Goal: Task Accomplishment & Management: Use online tool/utility

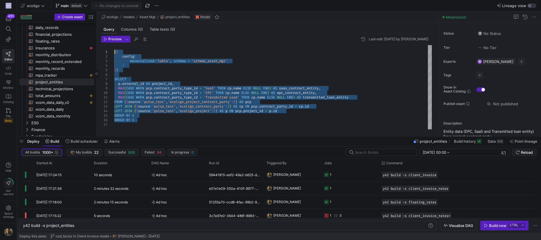
scroll to position [32, 0]
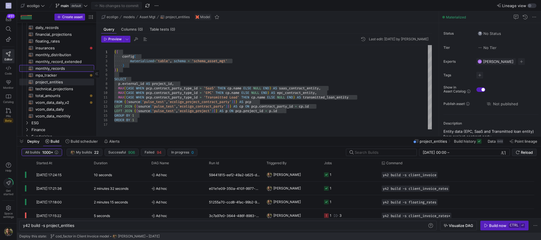
click at [59, 70] on span "monthly_records​​​​​​​​​​" at bounding box center [61, 68] width 52 height 7
type textarea "{{ config( materialized='table',schema='schema_asset_mgt' ) }} -- This query ta…"
type textarea "y42 build -s monthly_records"
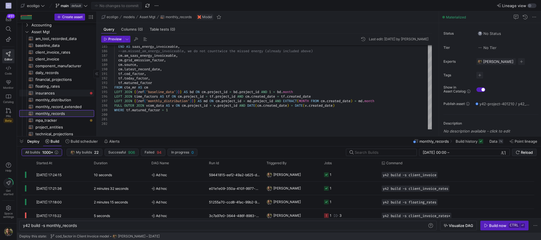
scroll to position [15, 0]
click at [54, 67] on span "component_manufacturer​​​​​​​​​​" at bounding box center [61, 66] width 52 height 7
type textarea "{{ config( materialized='table', schema = 'schema_asset_mgt' ) }} With base as …"
type textarea "y42 build -s component_manufacturer"
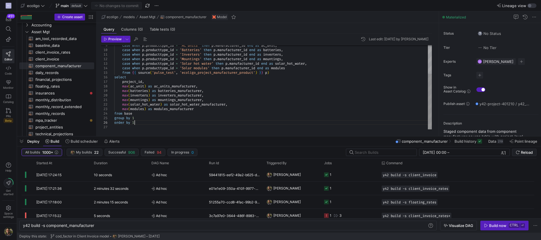
scroll to position [32, 0]
type textarea "{{ config( materialized='table', schema = 'schema_asset_mgt' ) }} With base as …"
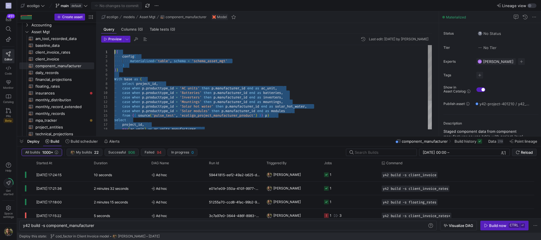
drag, startPoint x: 138, startPoint y: 123, endPoint x: 86, endPoint y: 20, distance: 114.7
